Goal: Task Accomplishment & Management: Manage account settings

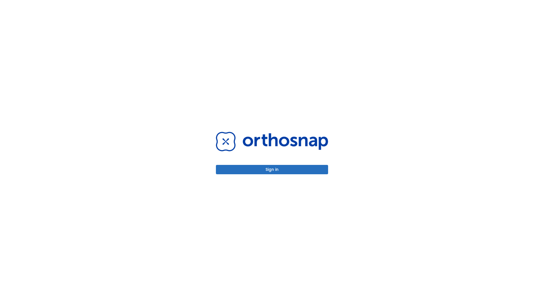
click at [272, 170] on button "Sign in" at bounding box center [272, 169] width 112 height 9
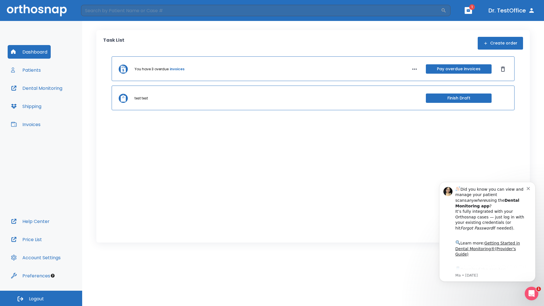
click at [41, 298] on span "Logout" at bounding box center [36, 299] width 15 height 6
